Goal: Communication & Community: Connect with others

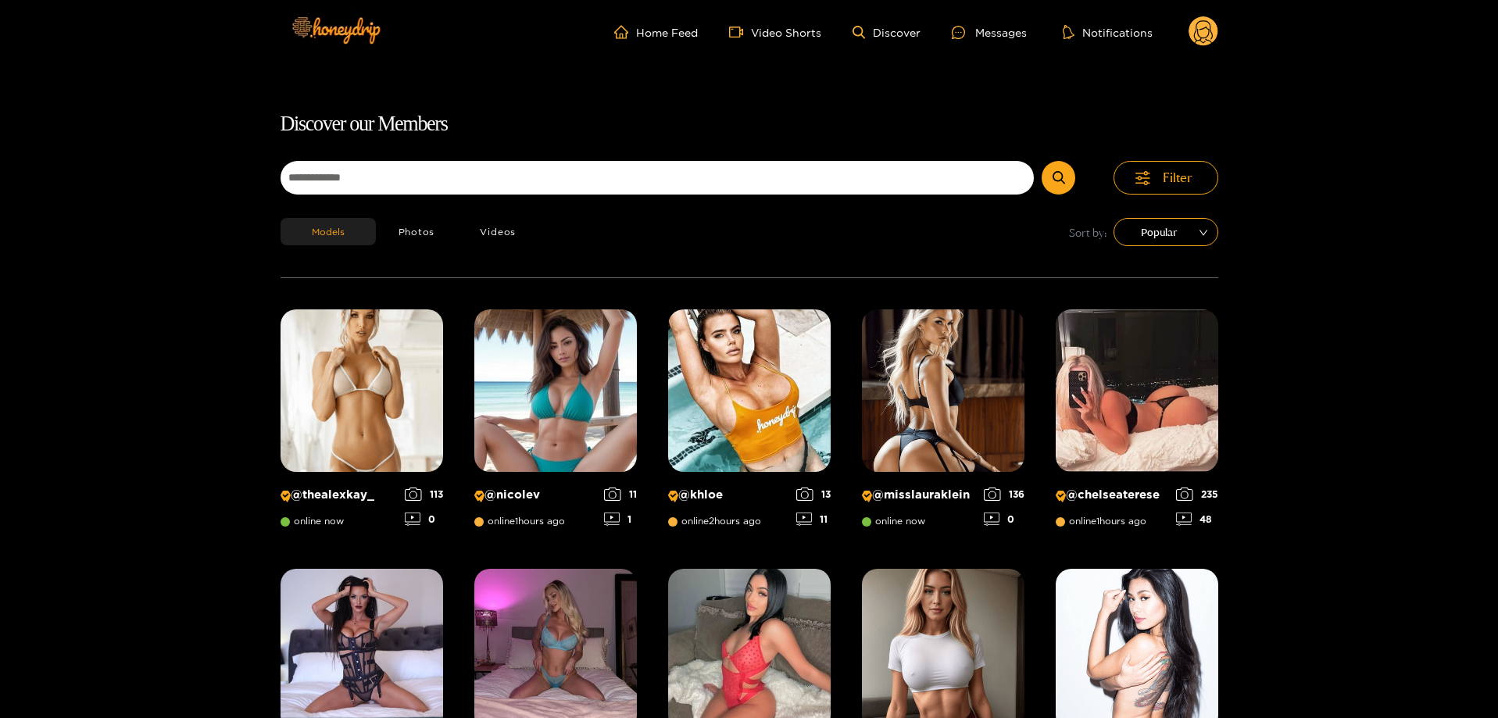
click at [1207, 30] on circle at bounding box center [1203, 31] width 30 height 30
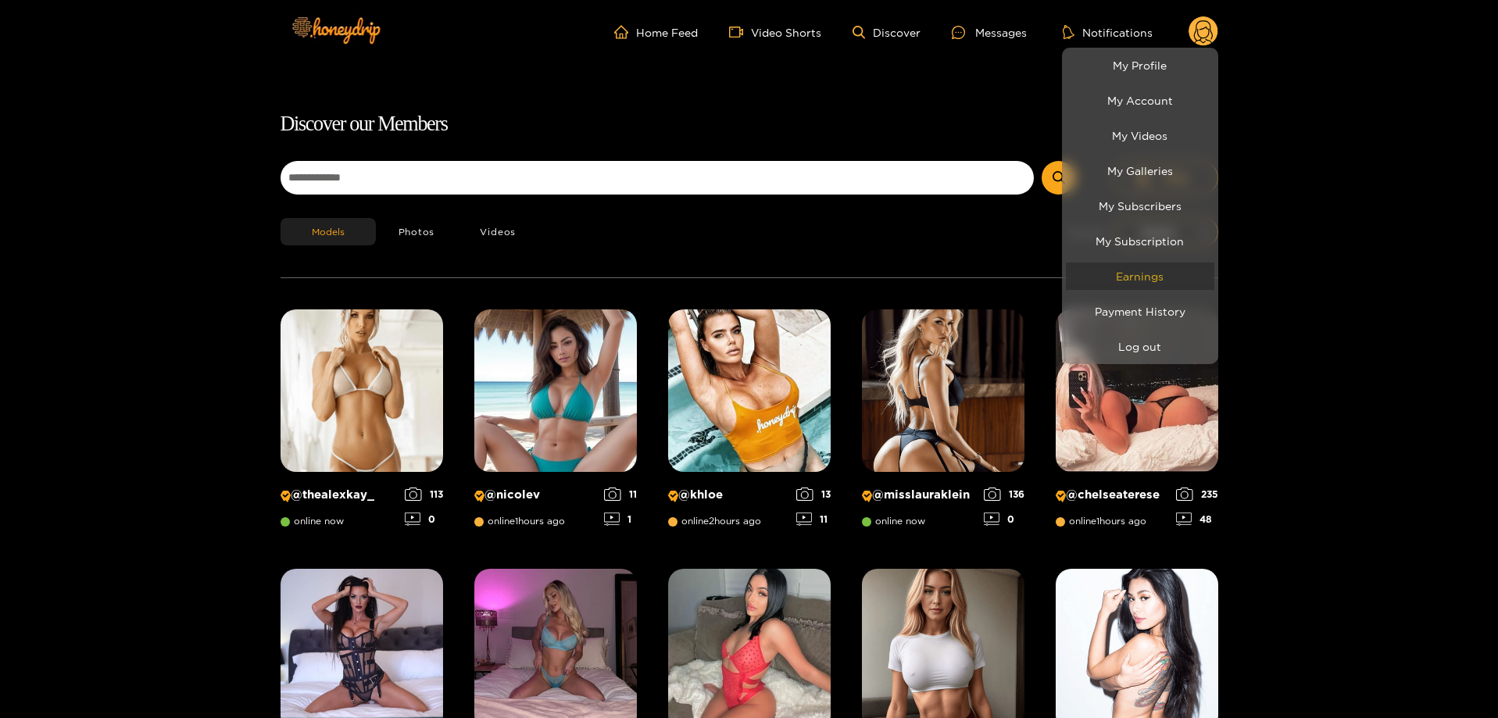
click at [1119, 288] on link "Earnings" at bounding box center [1140, 275] width 148 height 27
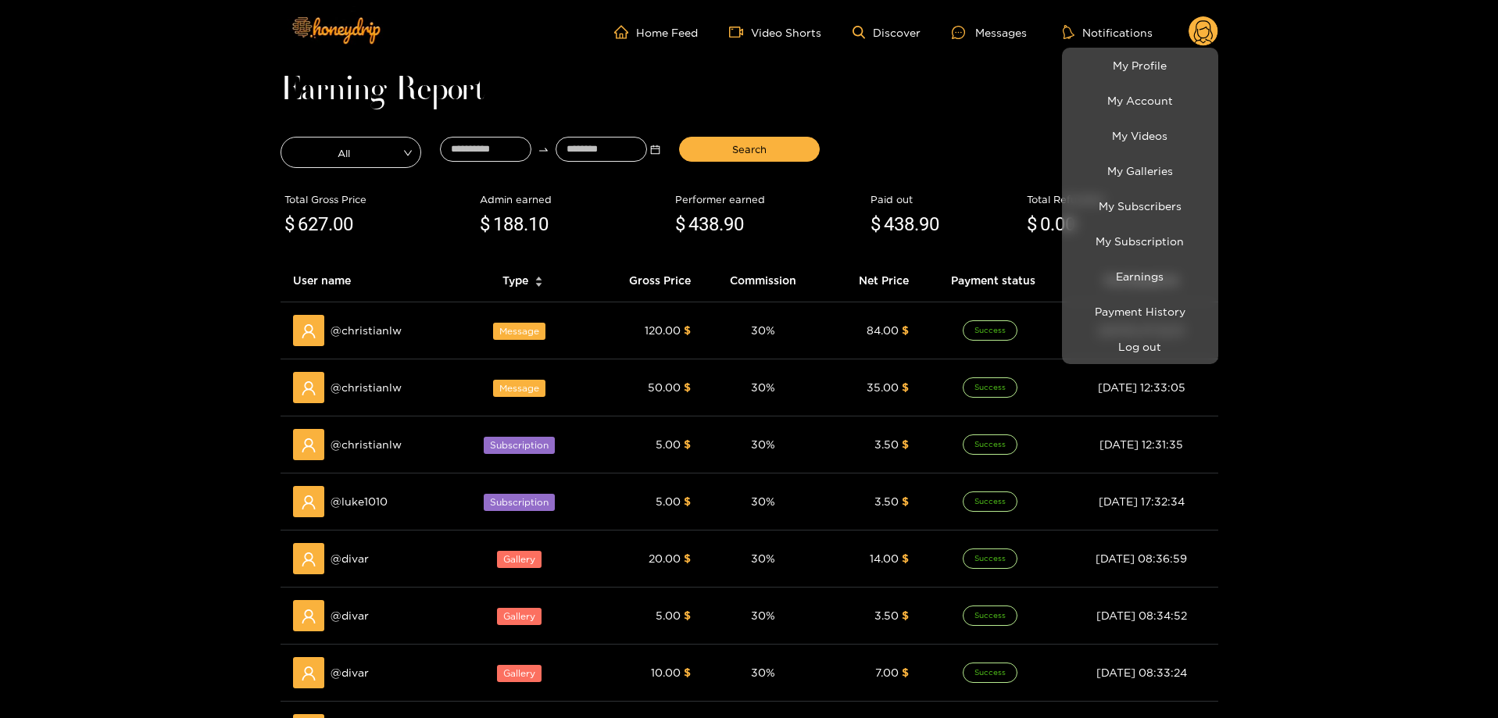
click at [980, 44] on div at bounding box center [749, 359] width 1498 height 718
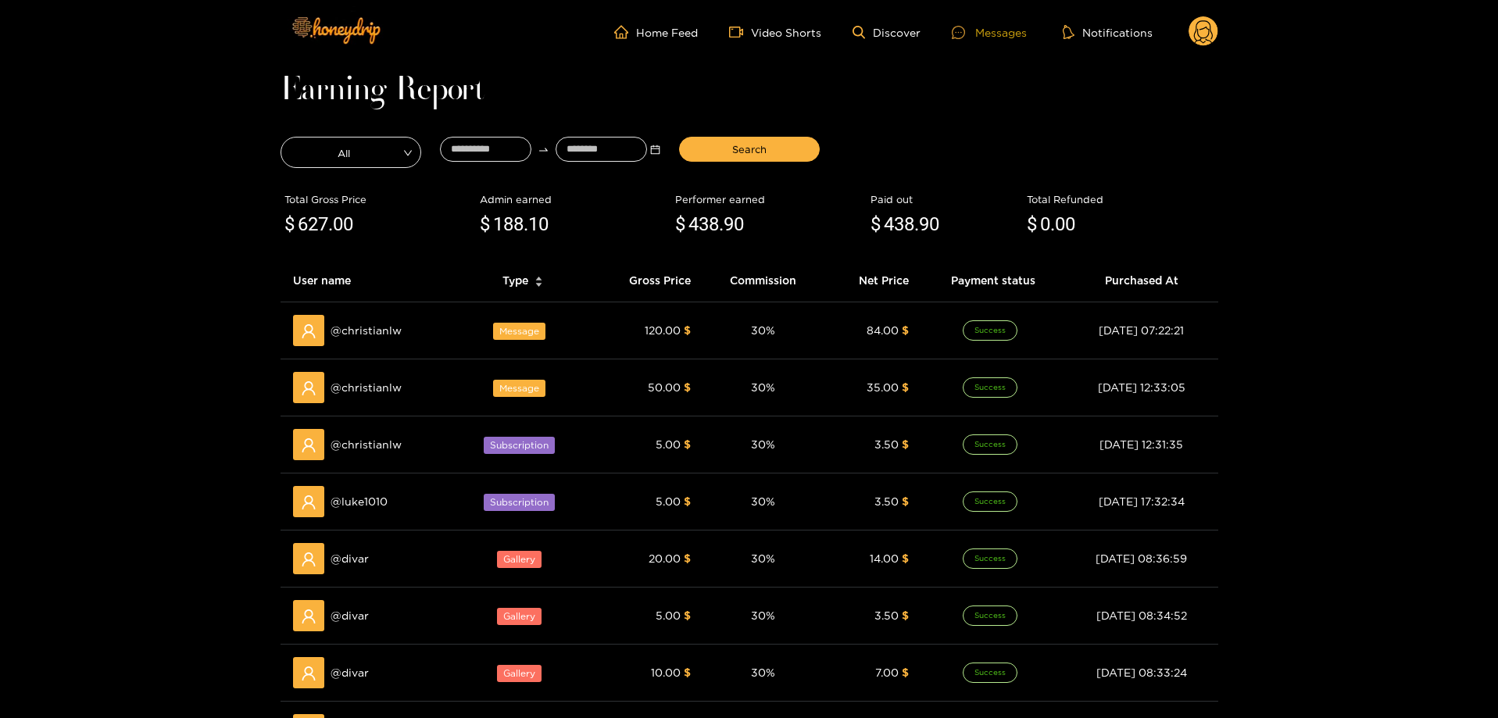
click at [987, 39] on div "Messages" at bounding box center [988, 32] width 75 height 18
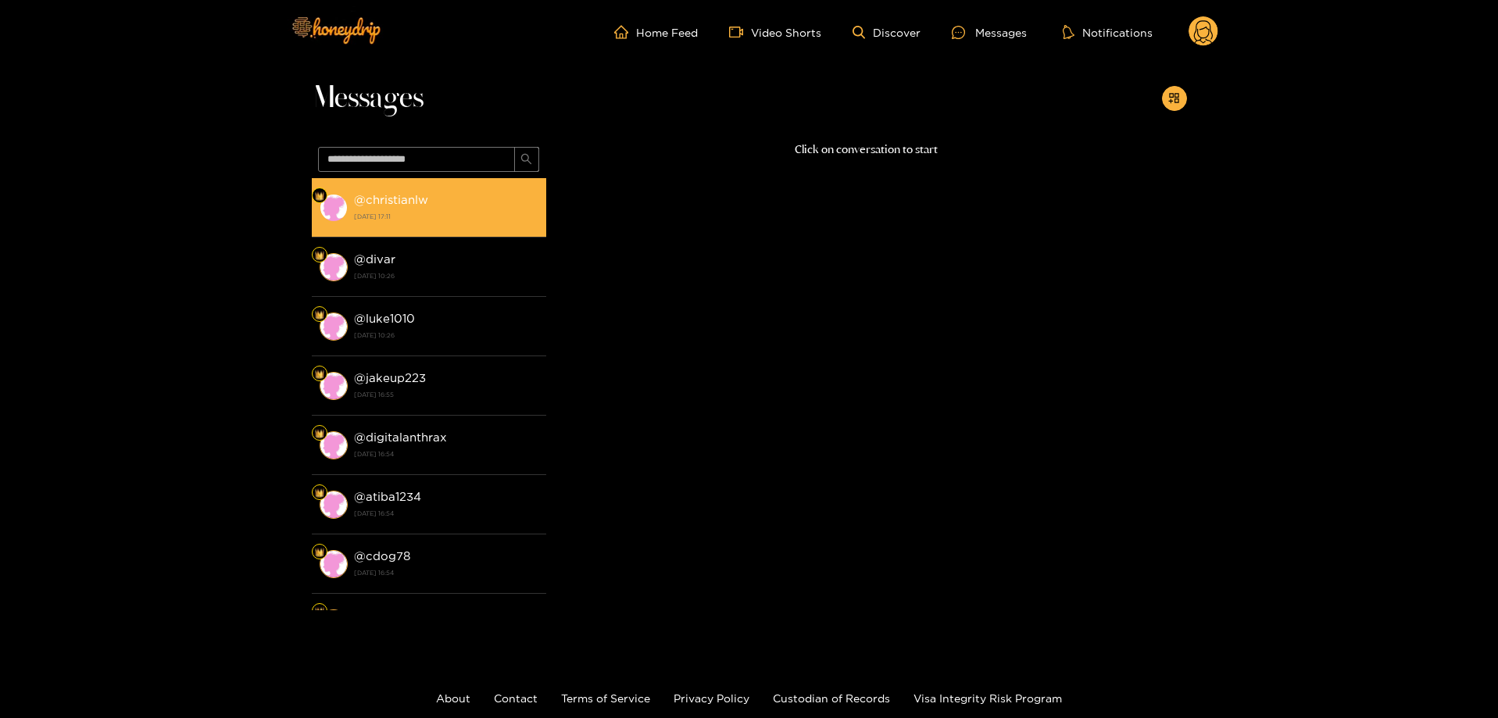
click at [440, 216] on strong "[DATE] 17:11" at bounding box center [446, 216] width 184 height 14
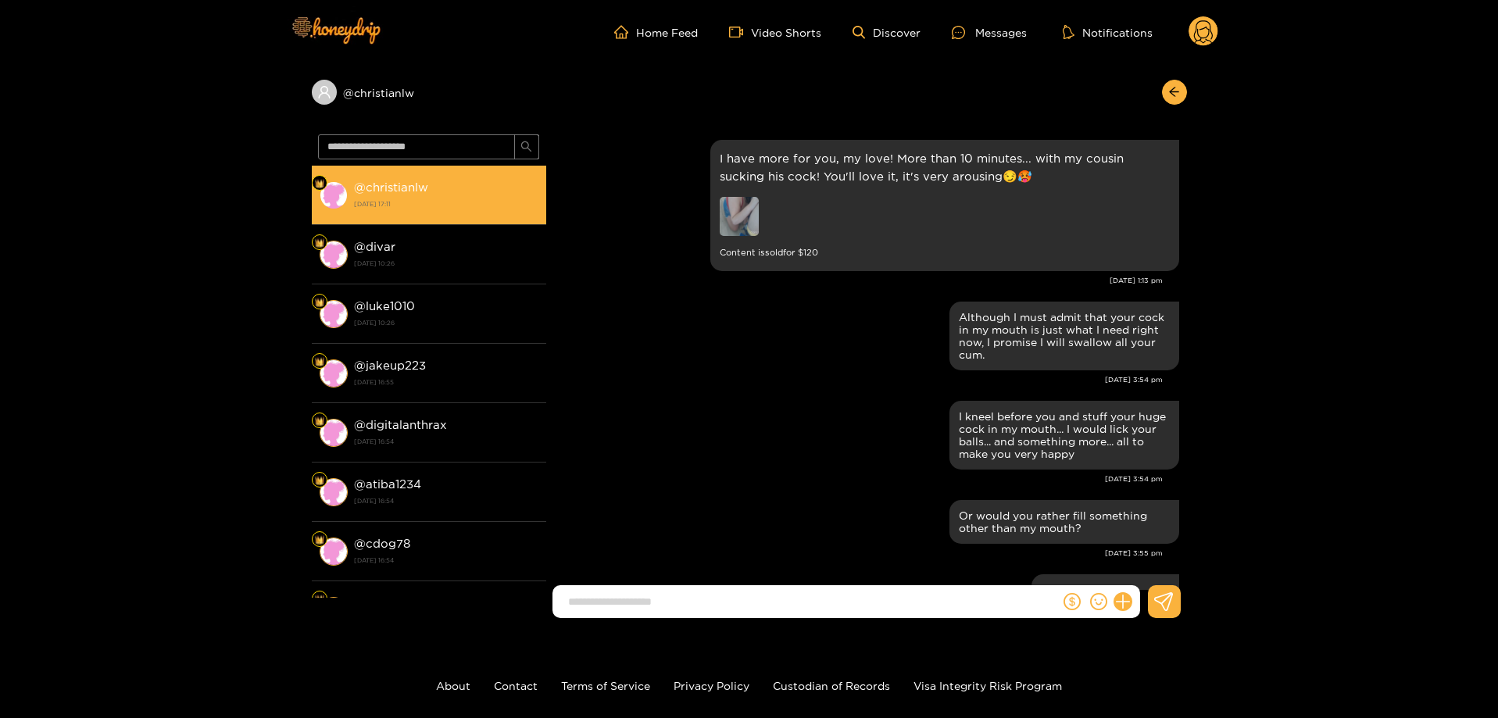
scroll to position [2530, 0]
